Goal: Task Accomplishment & Management: Complete application form

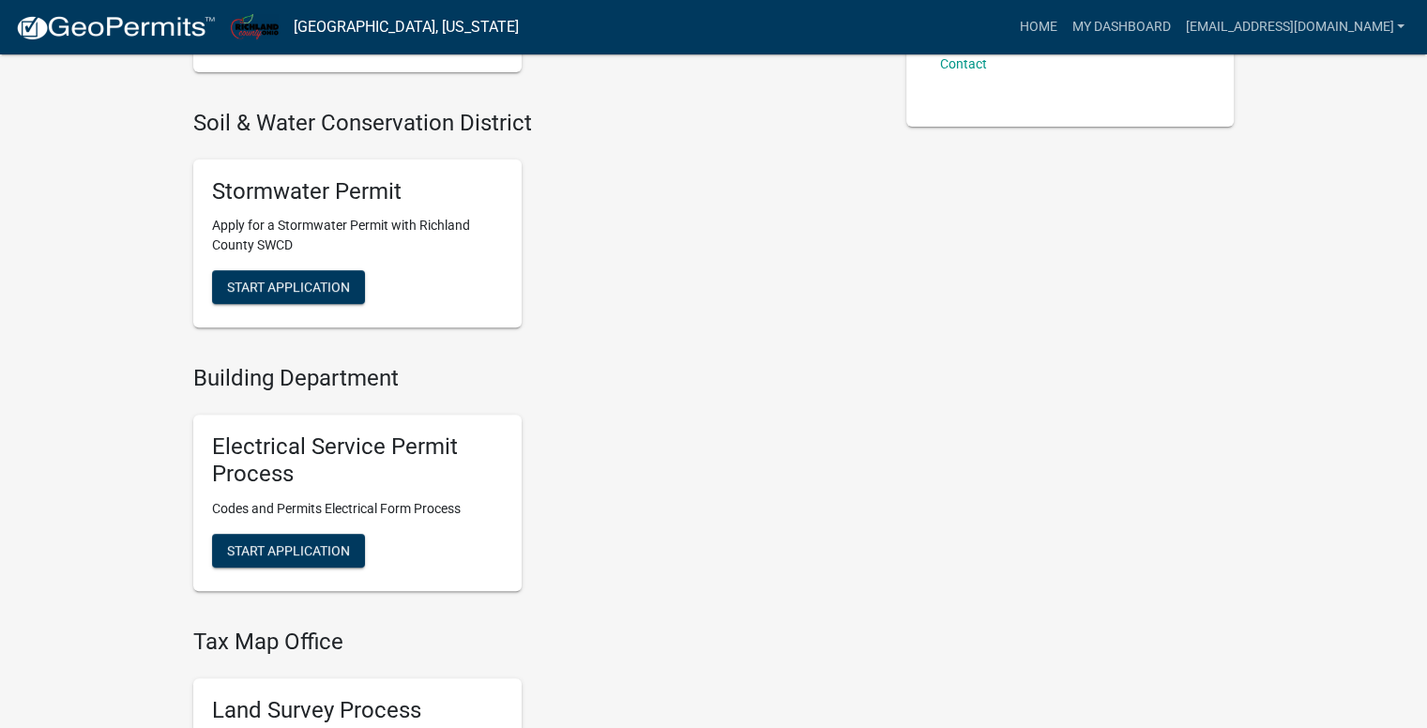
scroll to position [750, 0]
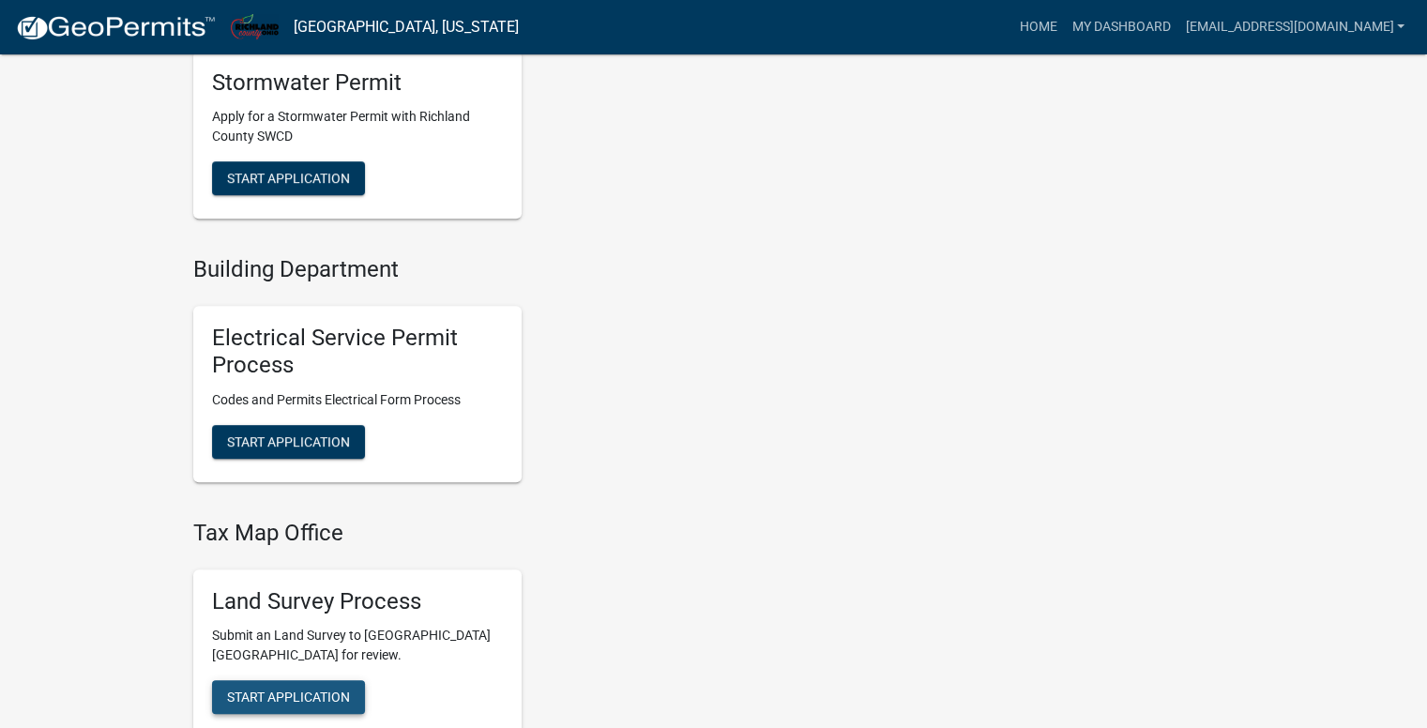
click at [285, 702] on span "Start Application" at bounding box center [288, 696] width 123 height 15
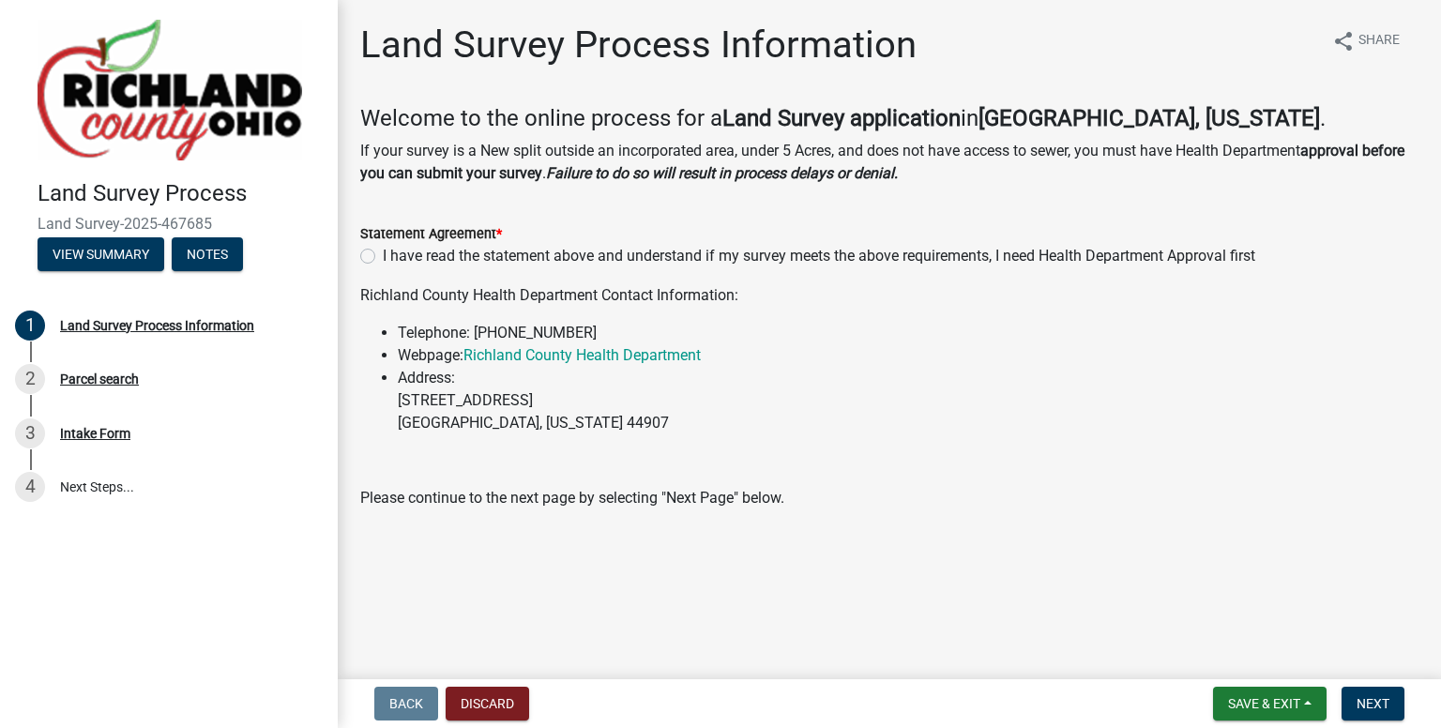
click at [383, 260] on label "I have read the statement above and understand if my survey meets the above req…" at bounding box center [819, 256] width 872 height 23
click at [383, 257] on input "I have read the statement above and understand if my survey meets the above req…" at bounding box center [389, 251] width 12 height 12
radio input "true"
click at [1381, 714] on button "Next" at bounding box center [1372, 704] width 63 height 34
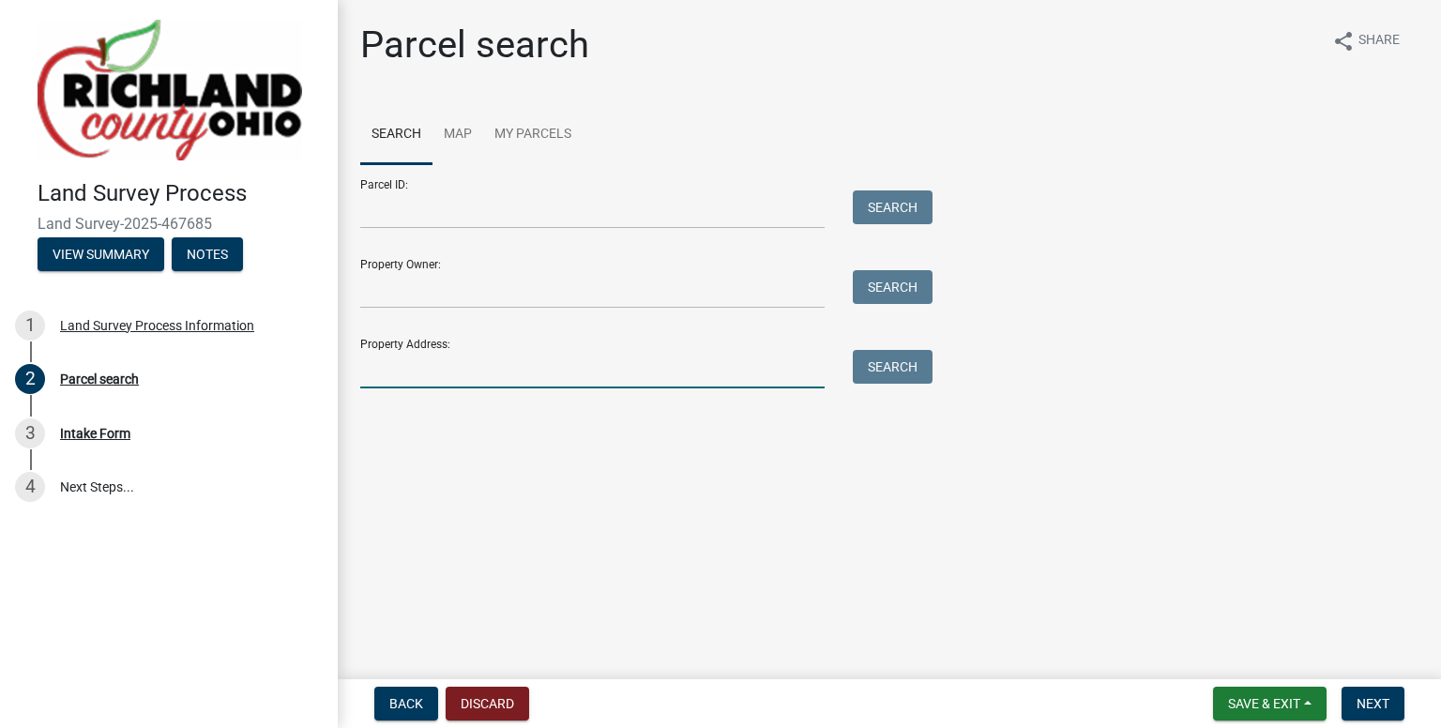
click at [458, 383] on input "Property Address:" at bounding box center [592, 369] width 464 height 38
type input "1258 [PERSON_NAME]"
click at [901, 379] on button "Search" at bounding box center [893, 367] width 80 height 34
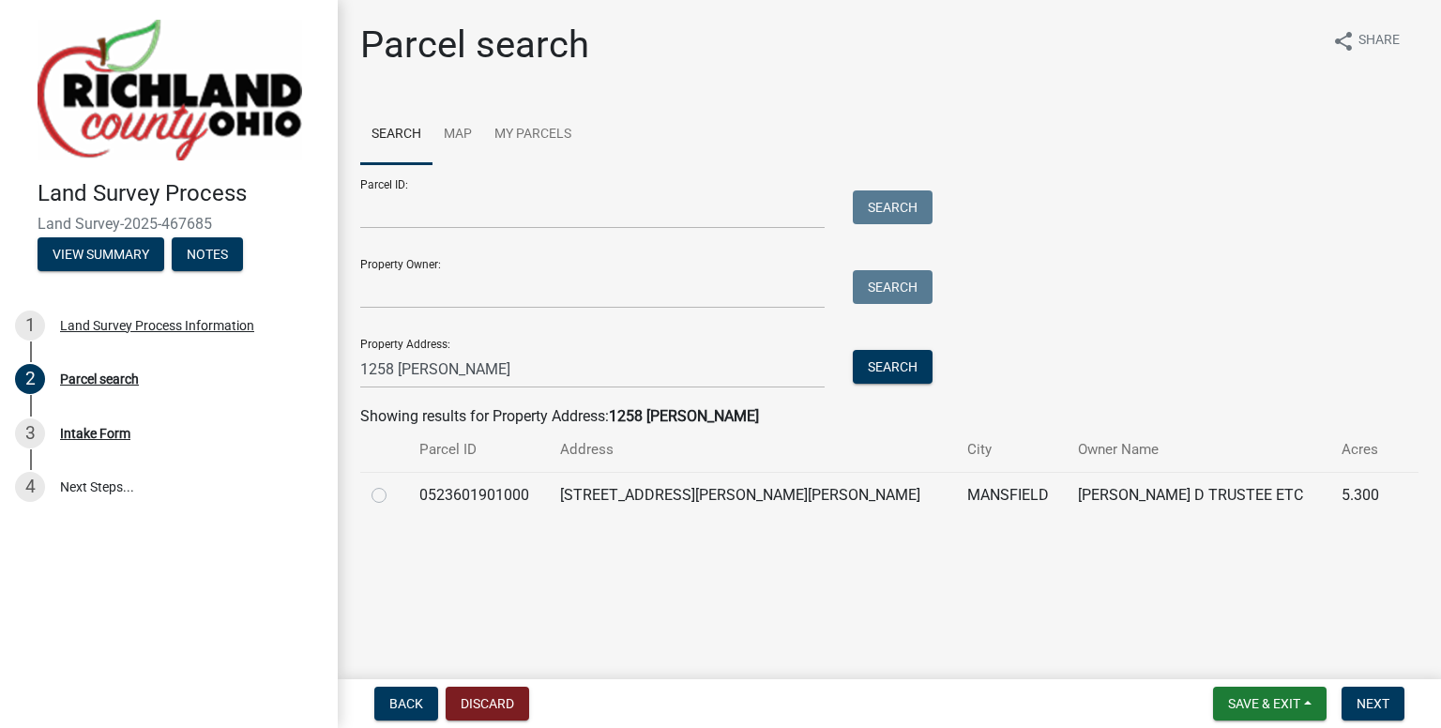
click at [394, 484] on label at bounding box center [394, 484] width 0 height 0
click at [394, 491] on input "radio" at bounding box center [400, 490] width 12 height 12
radio input "true"
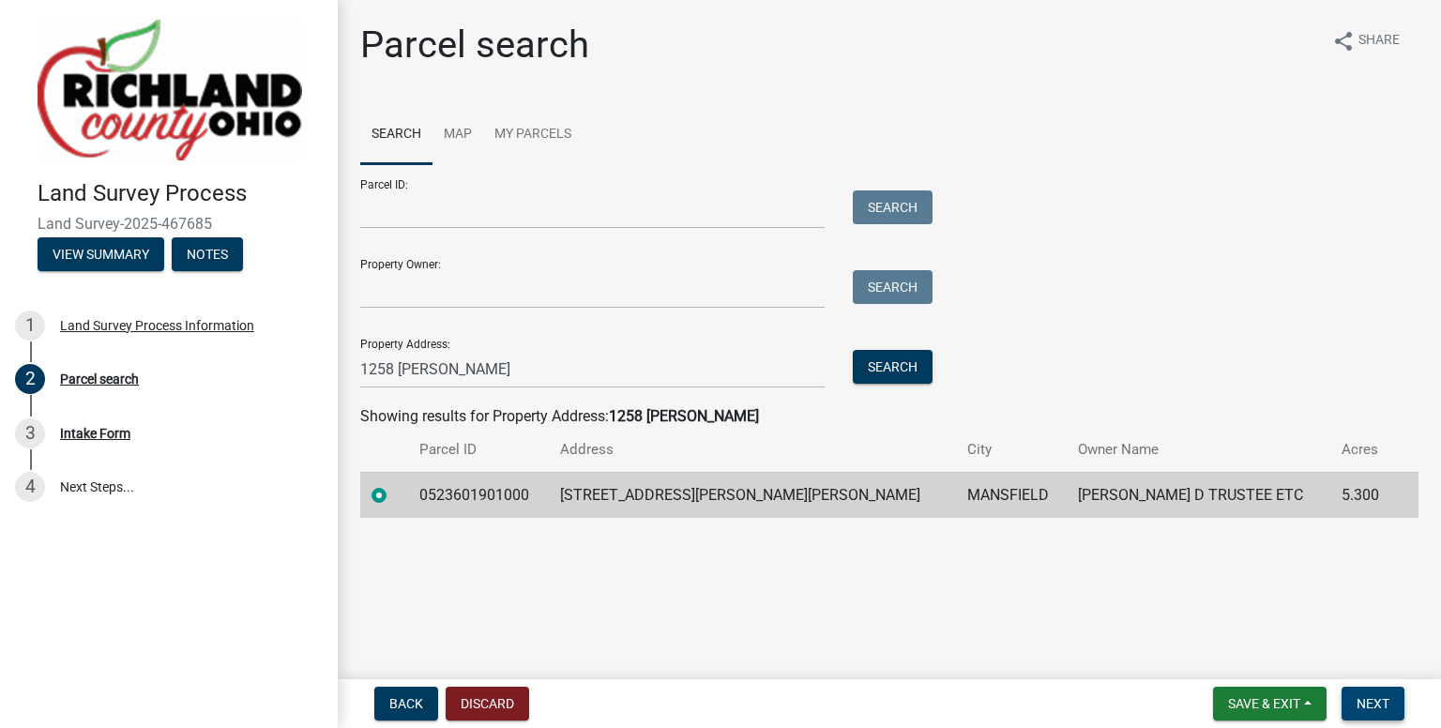
click at [1361, 699] on span "Next" at bounding box center [1372, 703] width 33 height 15
click at [1367, 710] on span "Next" at bounding box center [1372, 703] width 33 height 15
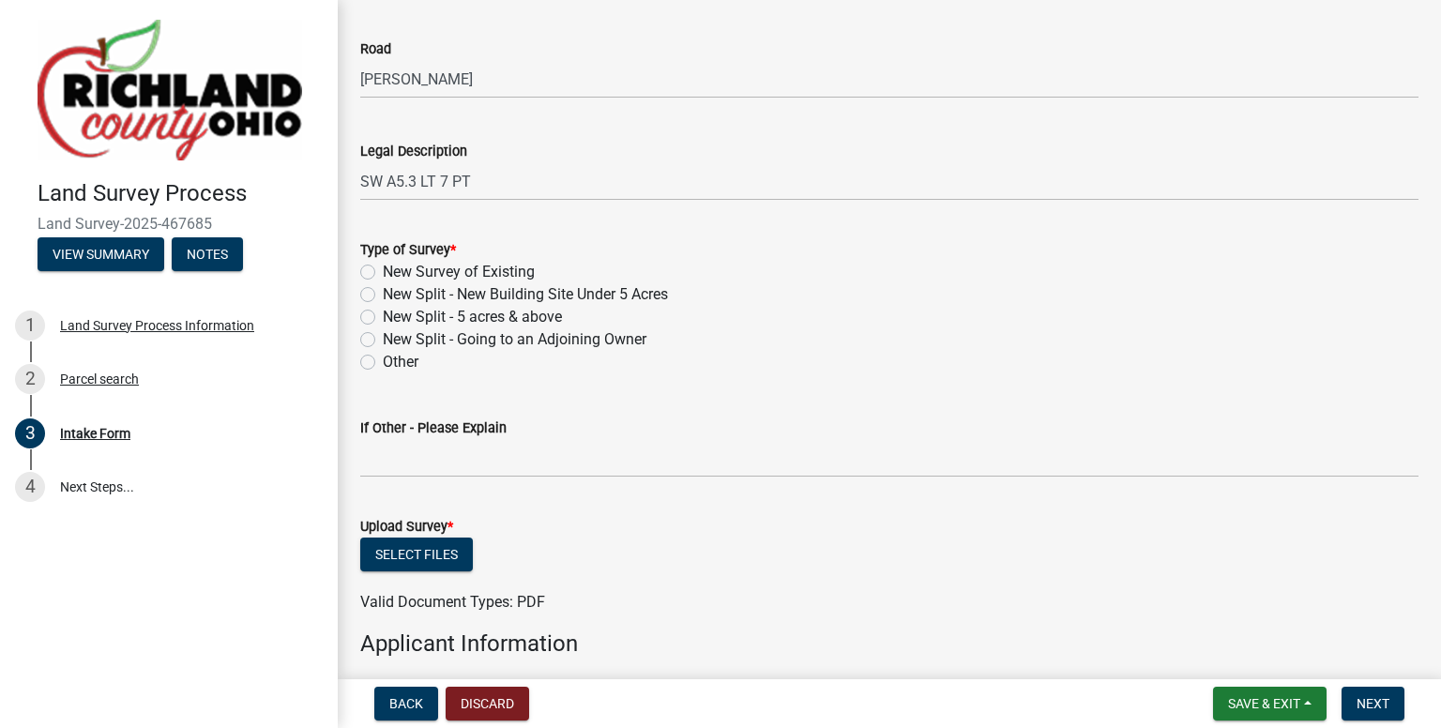
scroll to position [750, 0]
click at [383, 267] on label "New Survey of Existing" at bounding box center [459, 271] width 152 height 23
click at [383, 267] on input "New Survey of Existing" at bounding box center [389, 266] width 12 height 12
radio input "true"
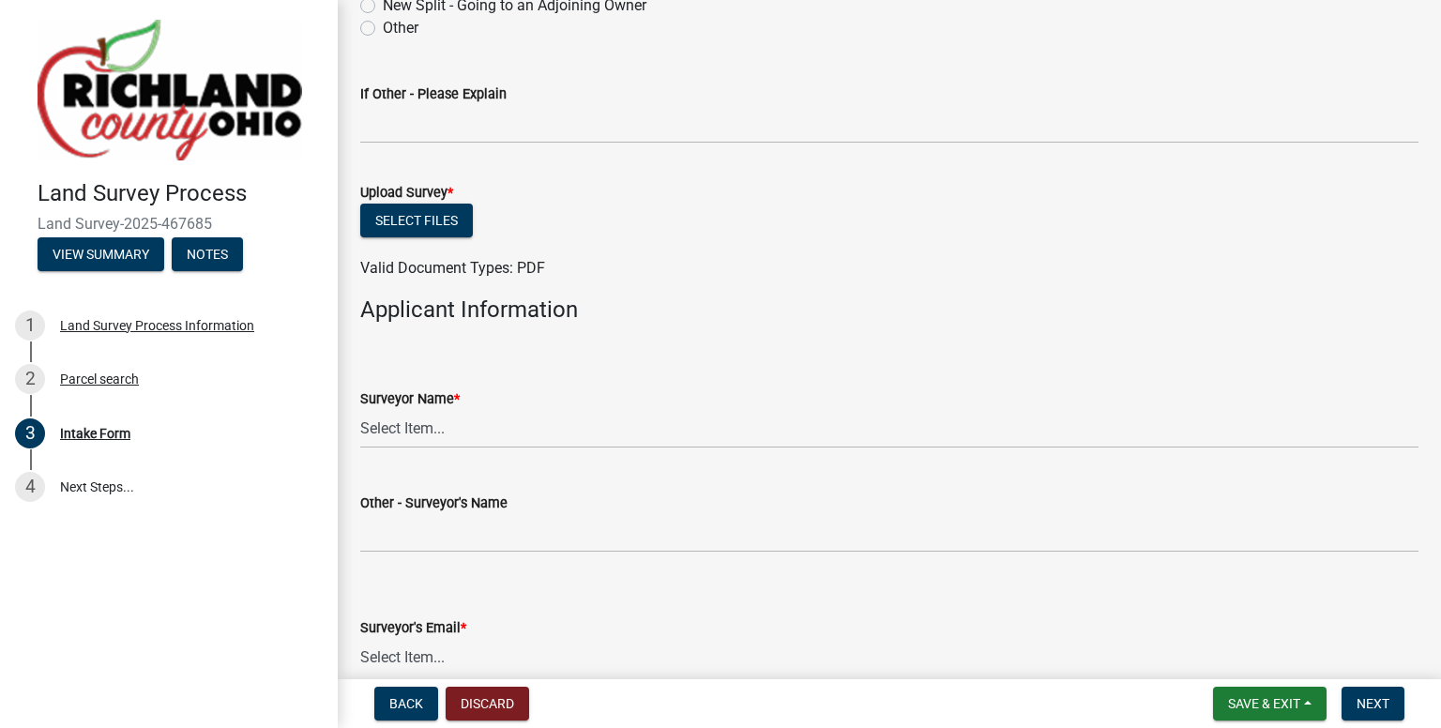
scroll to position [1125, 0]
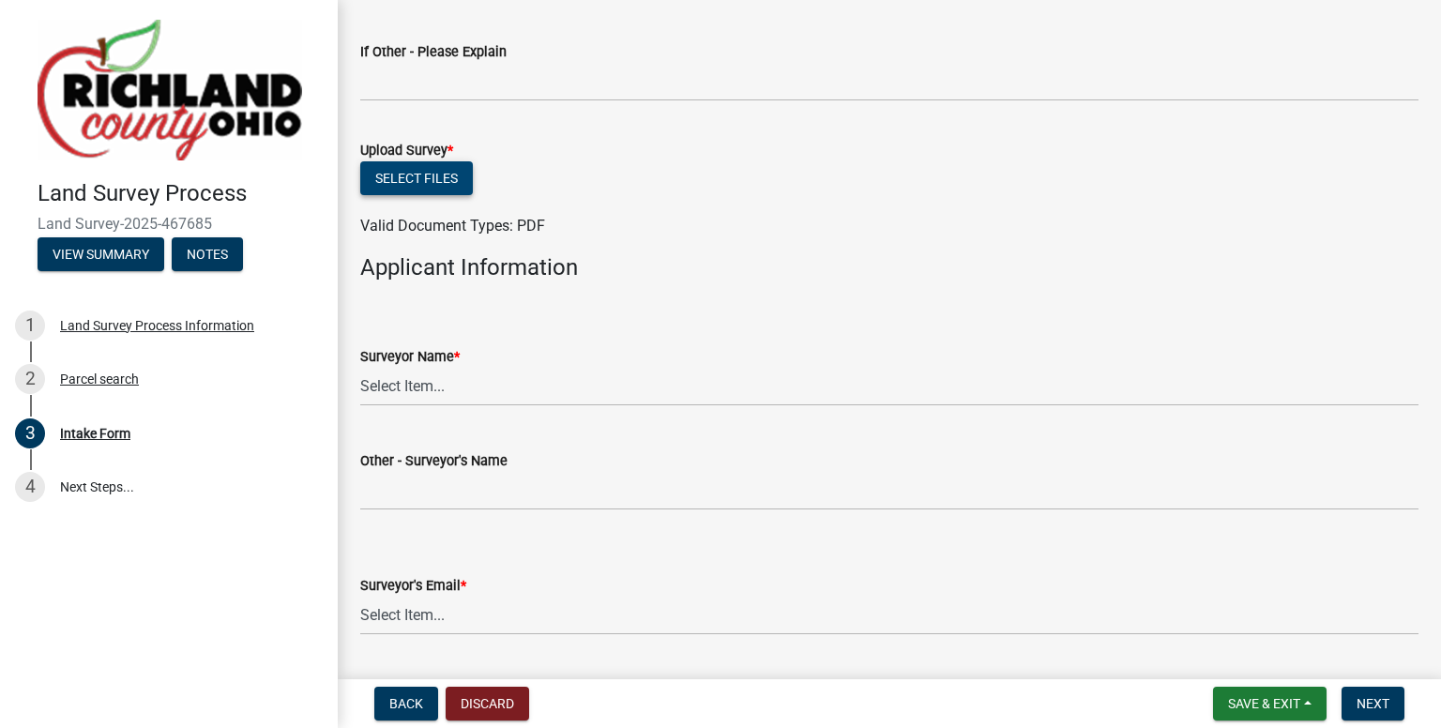
click at [431, 178] on button "Select files" at bounding box center [416, 178] width 113 height 34
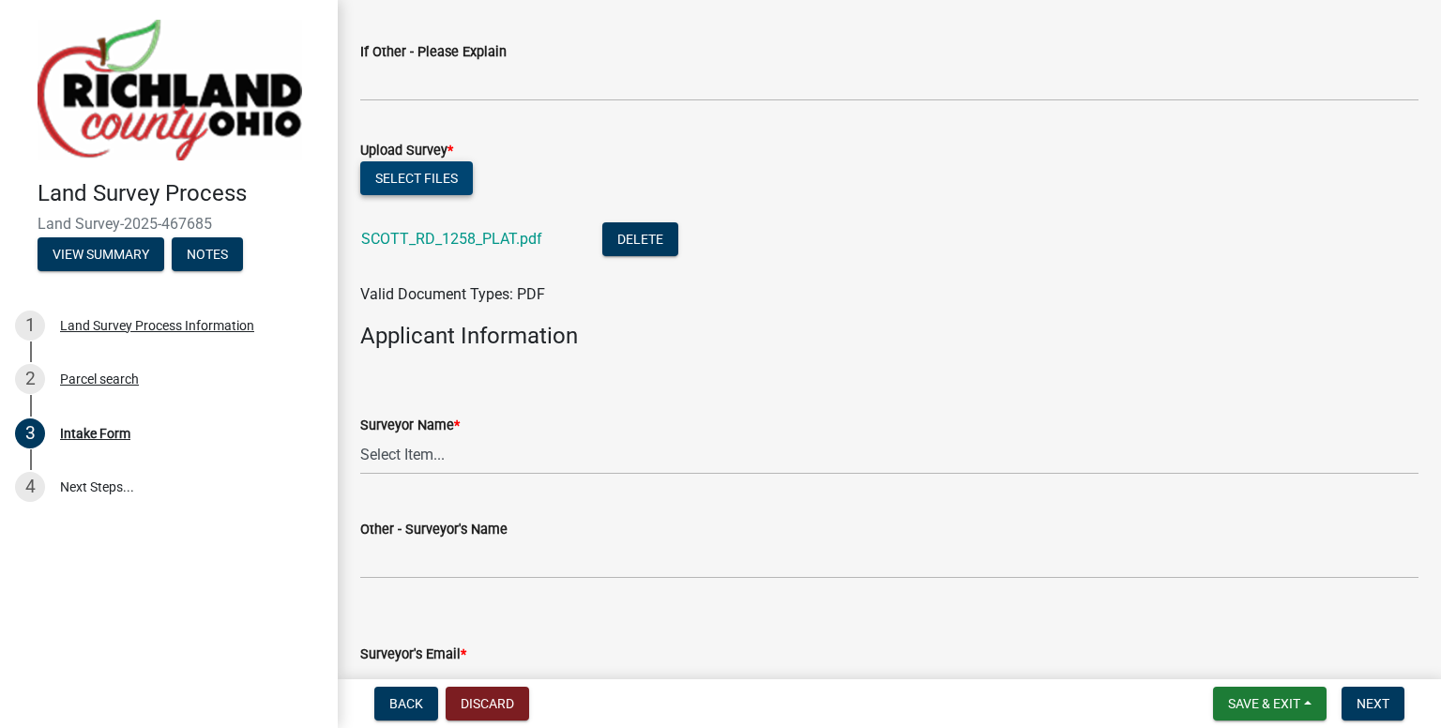
click at [420, 181] on button "Select files" at bounding box center [416, 178] width 113 height 34
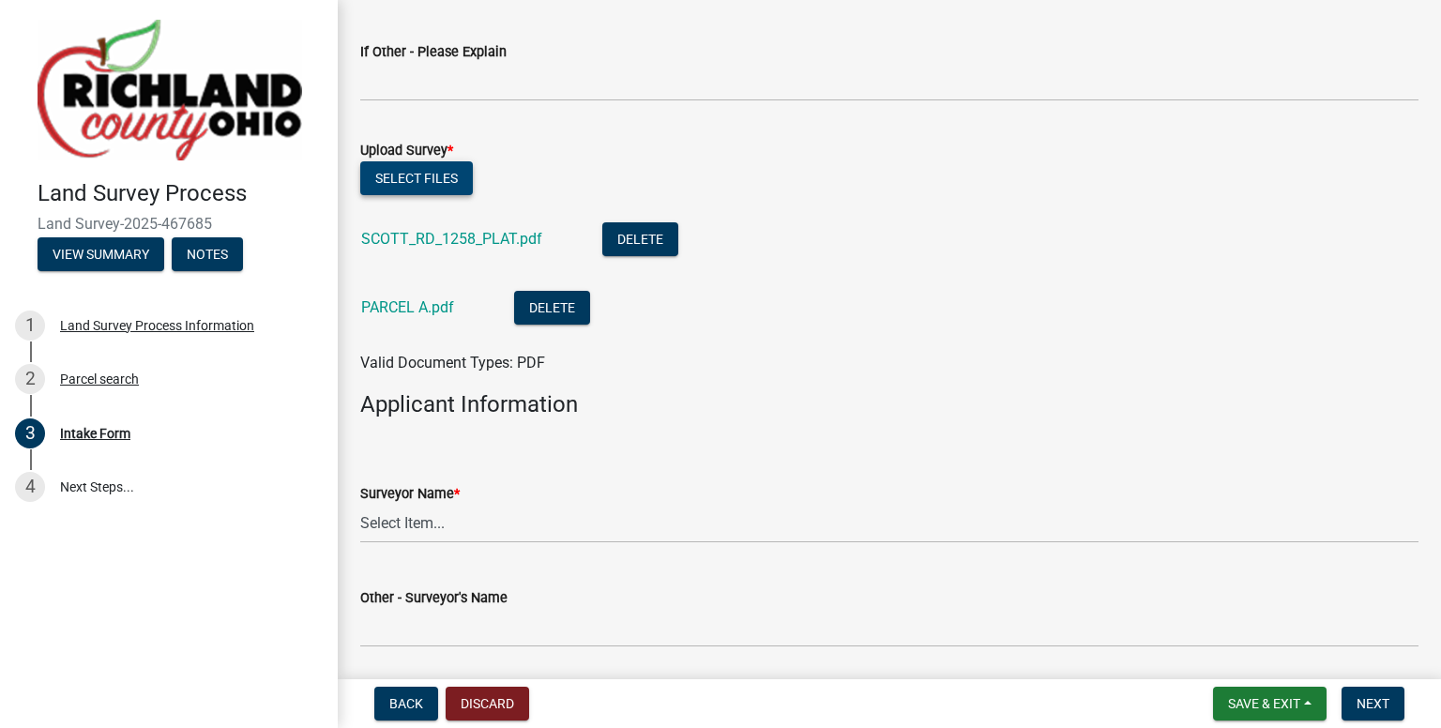
click at [415, 174] on button "Select files" at bounding box center [416, 178] width 113 height 34
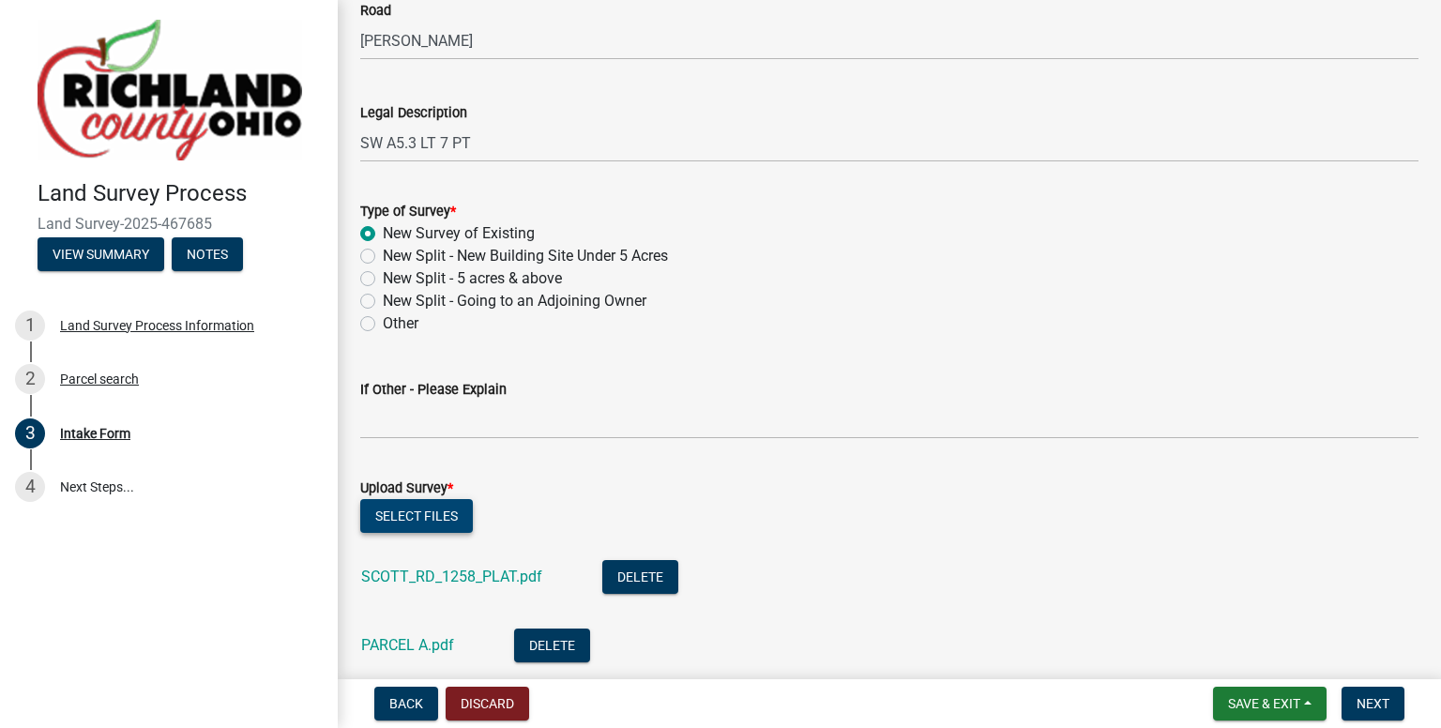
scroll to position [750, 0]
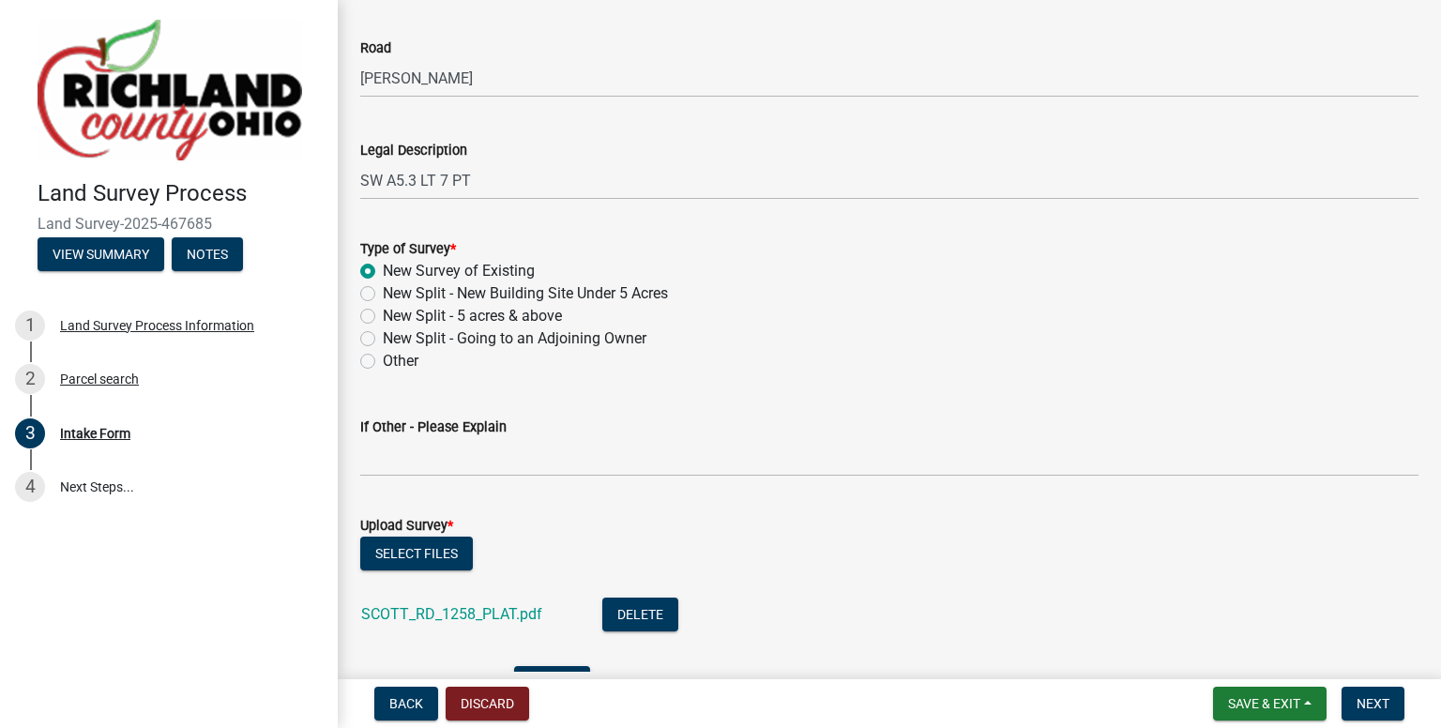
click at [383, 318] on label "New Split - 5 acres & above" at bounding box center [472, 316] width 179 height 23
click at [383, 317] on input "New Split - 5 acres & above" at bounding box center [389, 311] width 12 height 12
radio input "true"
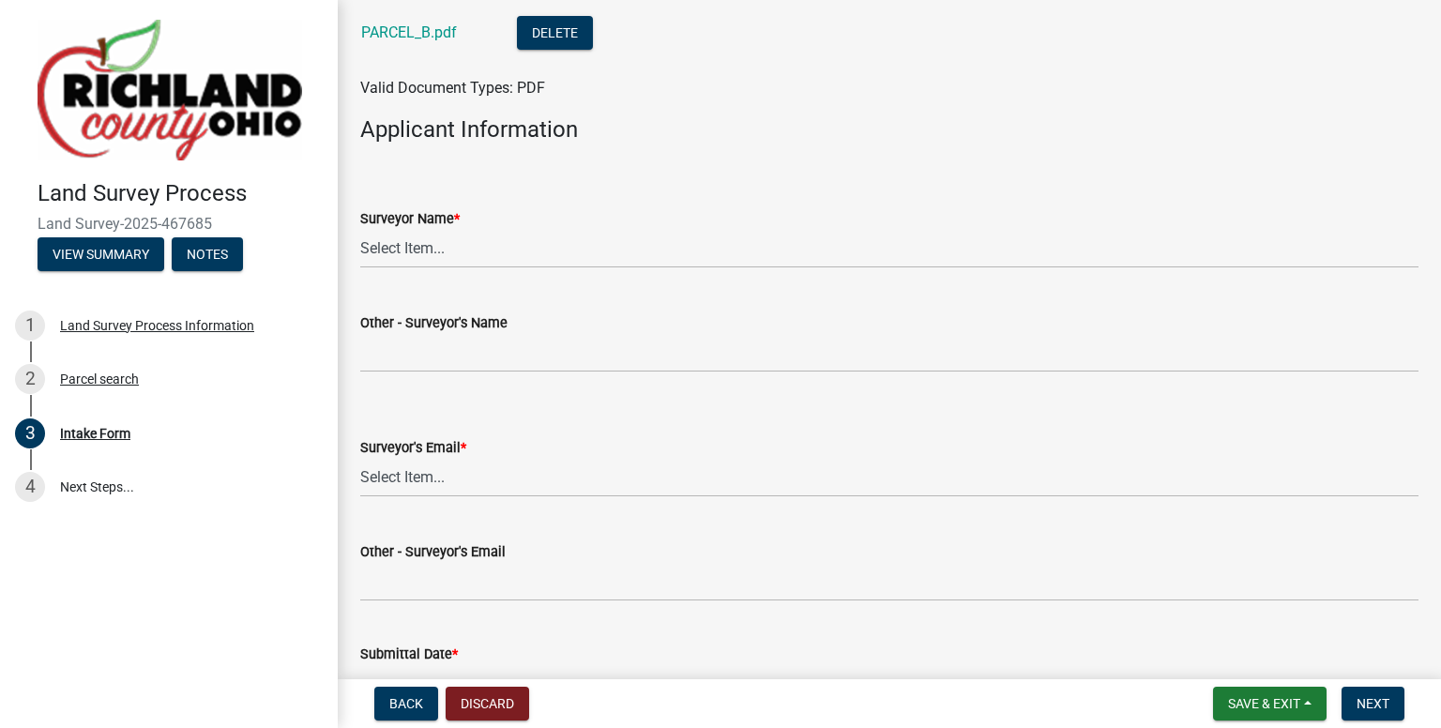
scroll to position [1501, 0]
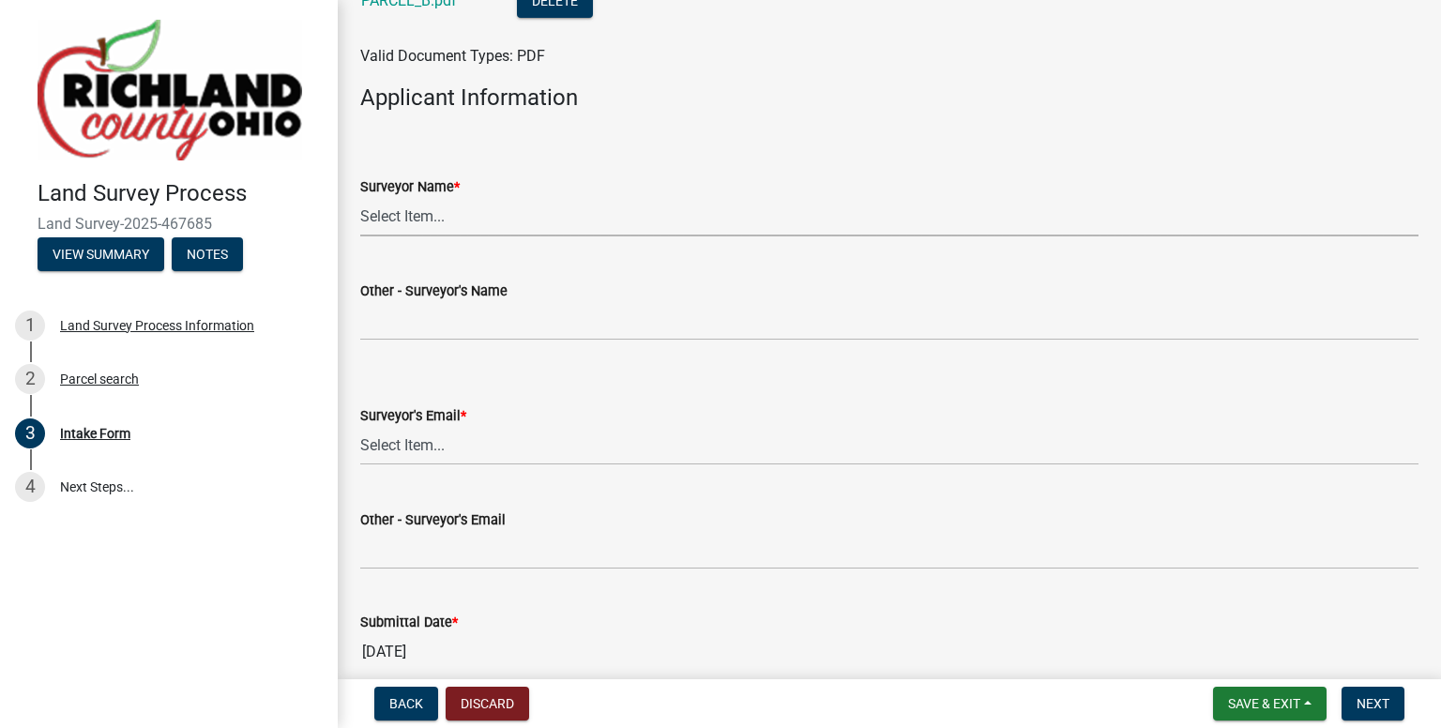
click at [421, 219] on select "Select Item... [PERSON_NAME], [PERSON_NAME], [PERSON_NAME], [PERSON_NAME], [PER…" at bounding box center [889, 217] width 1058 height 38
click at [360, 198] on select "Select Item... [PERSON_NAME], [PERSON_NAME], [PERSON_NAME], [PERSON_NAME], [PER…" at bounding box center [889, 217] width 1058 height 38
select select "e3ca45da-66a7-4348-bdb2-aae22e64458a"
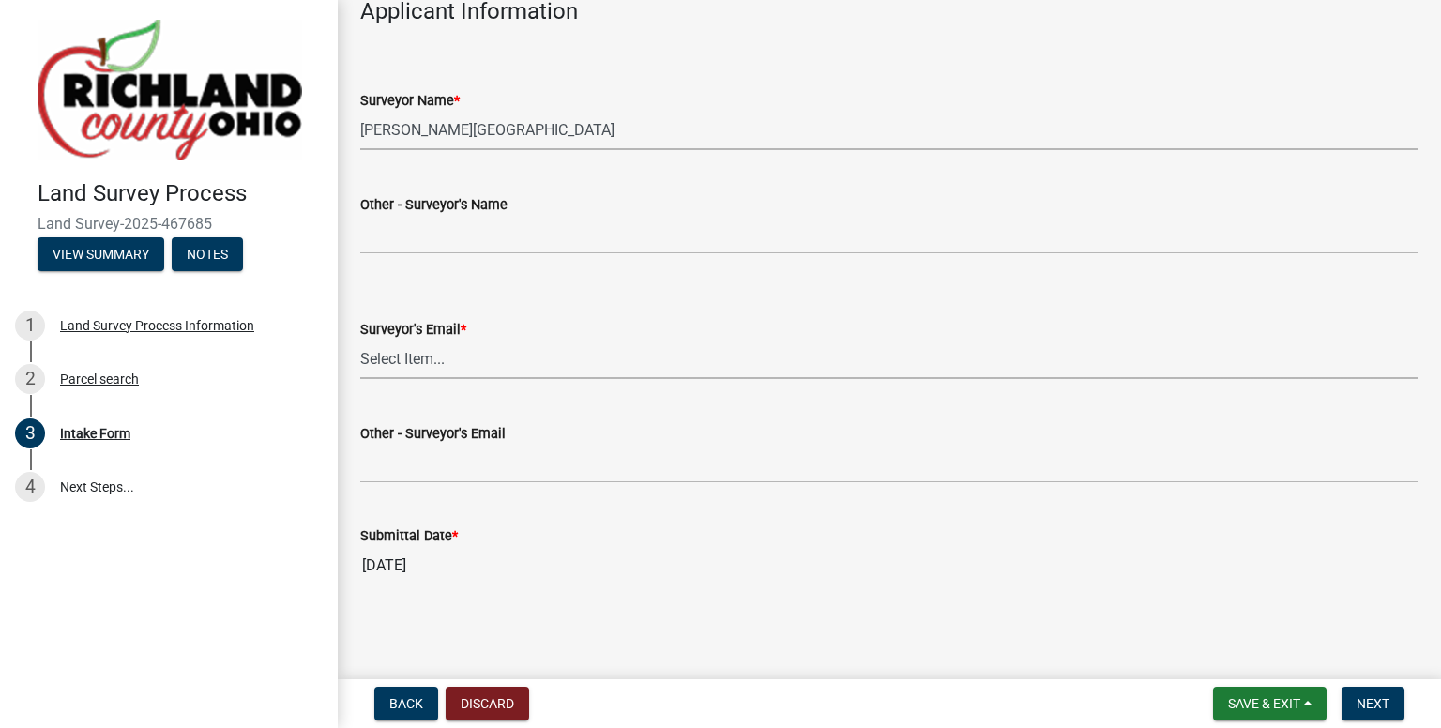
click at [423, 361] on select "Select Item... [EMAIL_ADDRESS][DOMAIN_NAME] [EMAIL_ADDRESS][DOMAIN_NAME] [EMAIL…" at bounding box center [889, 359] width 1058 height 38
click at [360, 340] on select "Select Item... [EMAIL_ADDRESS][DOMAIN_NAME] [EMAIL_ADDRESS][DOMAIN_NAME] [EMAIL…" at bounding box center [889, 359] width 1058 height 38
select select "5c0a573e-17ec-4098-be21-054cfa68ffd7"
click at [1372, 692] on button "Next" at bounding box center [1372, 704] width 63 height 34
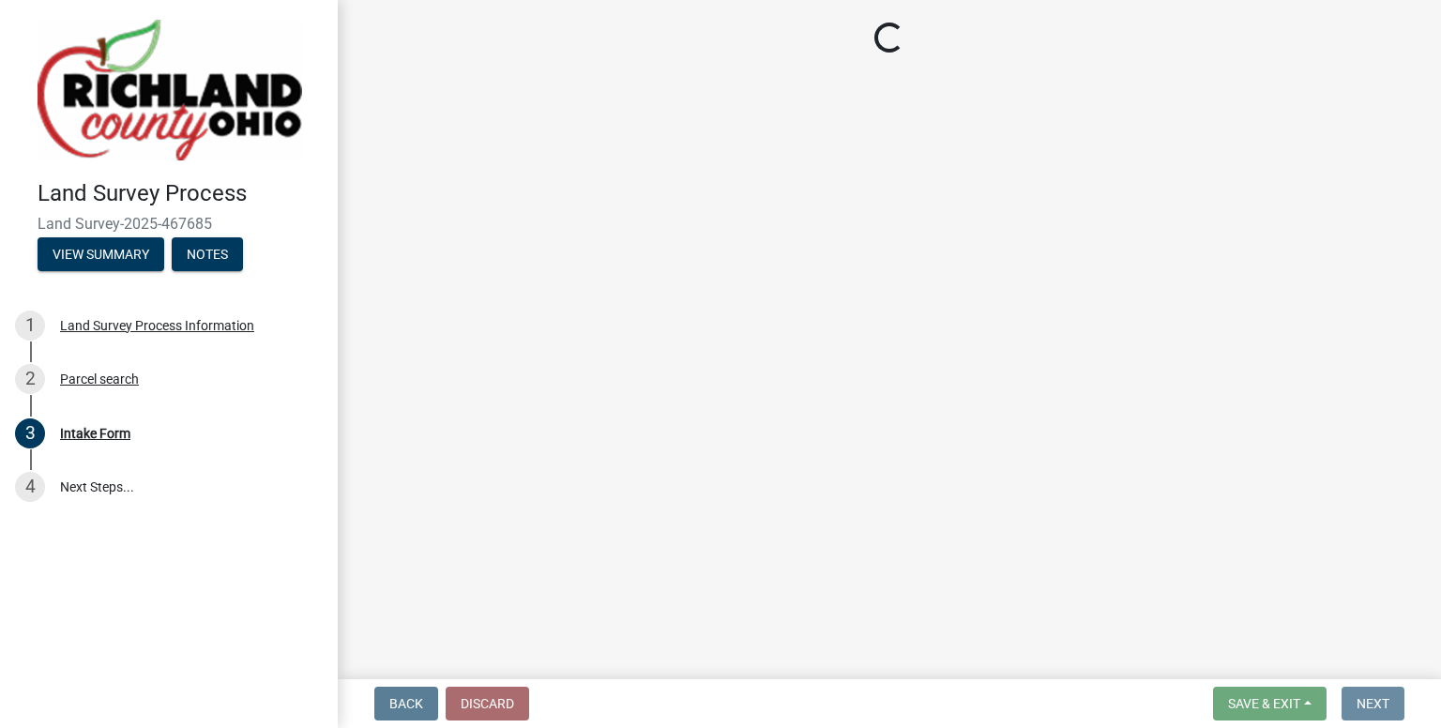
scroll to position [0, 0]
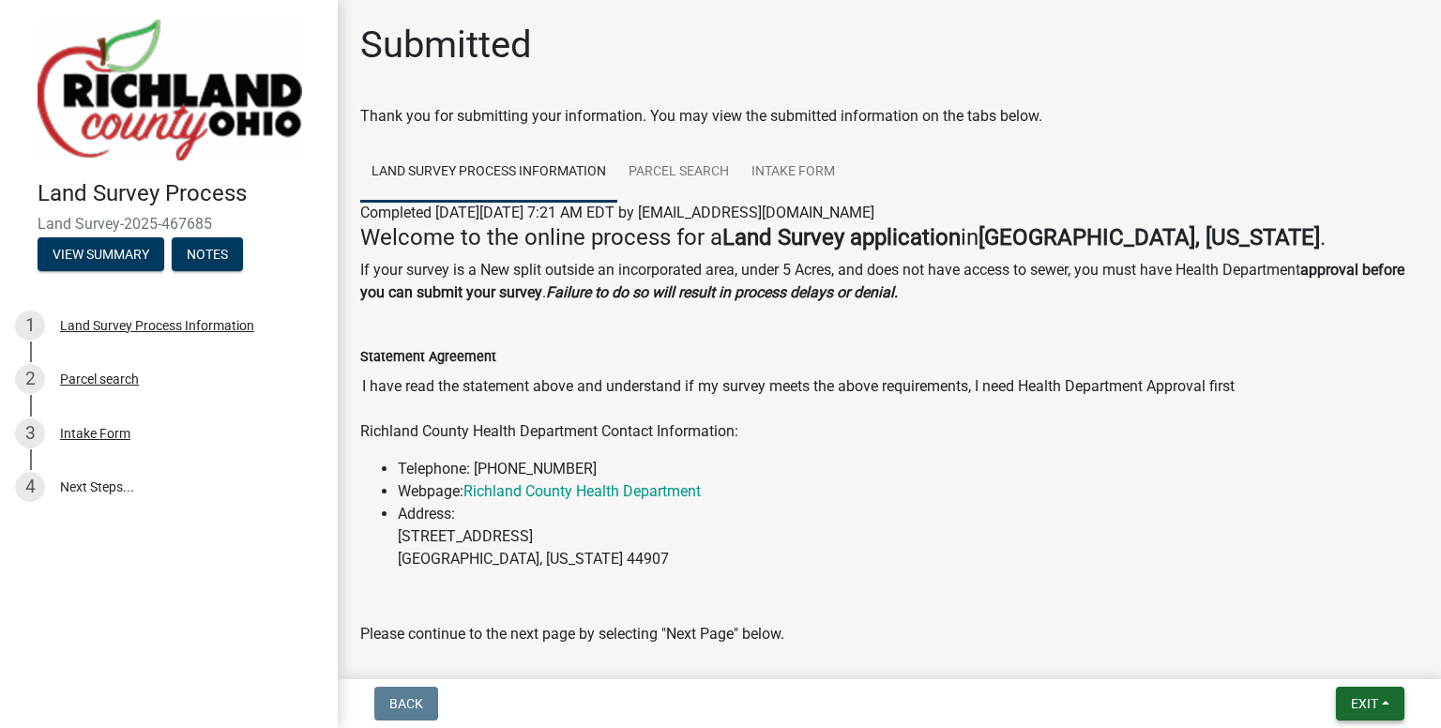
click at [1368, 711] on button "Exit" at bounding box center [1370, 704] width 68 height 34
